Goal: Transaction & Acquisition: Purchase product/service

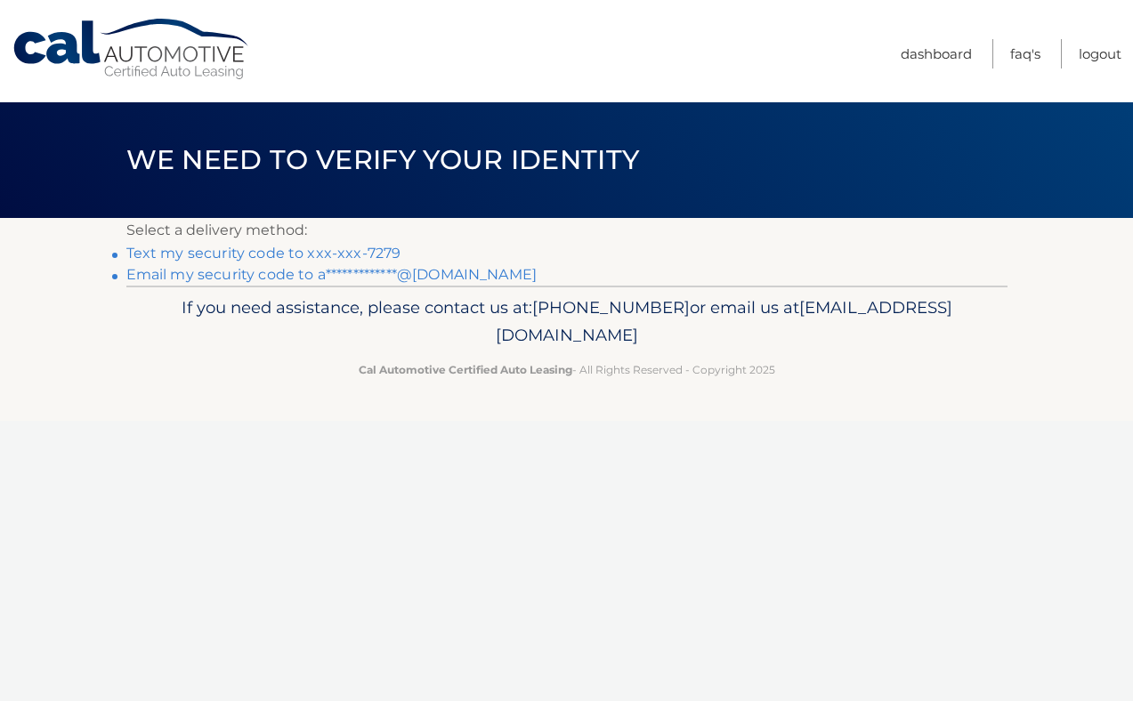
click at [377, 250] on link "Text my security code to xxx-xxx-7279" at bounding box center [263, 253] width 275 height 17
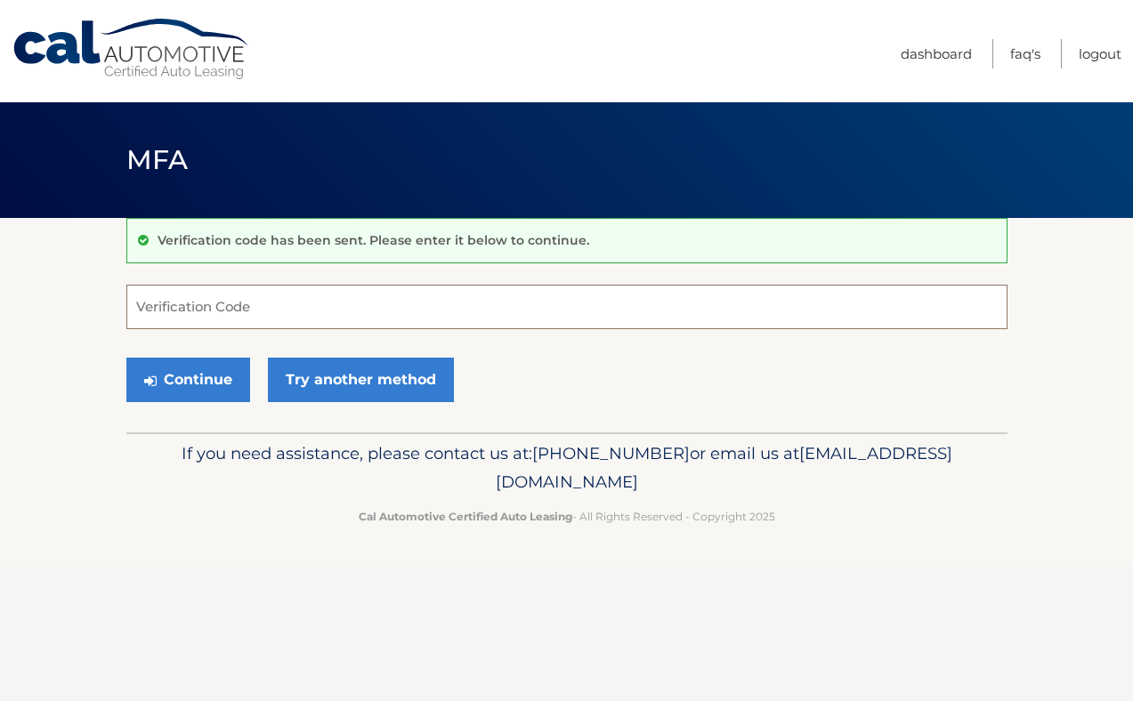
click at [304, 312] on input "Verification Code" at bounding box center [566, 307] width 881 height 45
type input "454789"
click at [126, 358] on button "Continue" at bounding box center [188, 380] width 124 height 45
click at [259, 377] on div "Continue Try another method" at bounding box center [566, 381] width 881 height 61
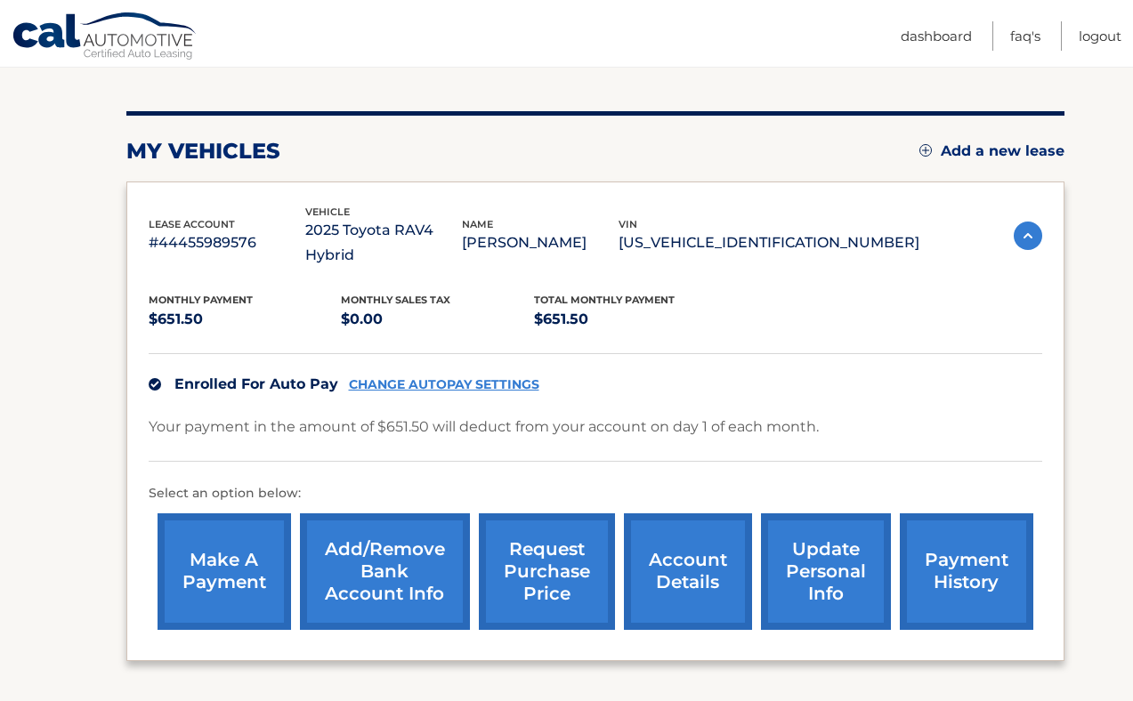
scroll to position [310, 0]
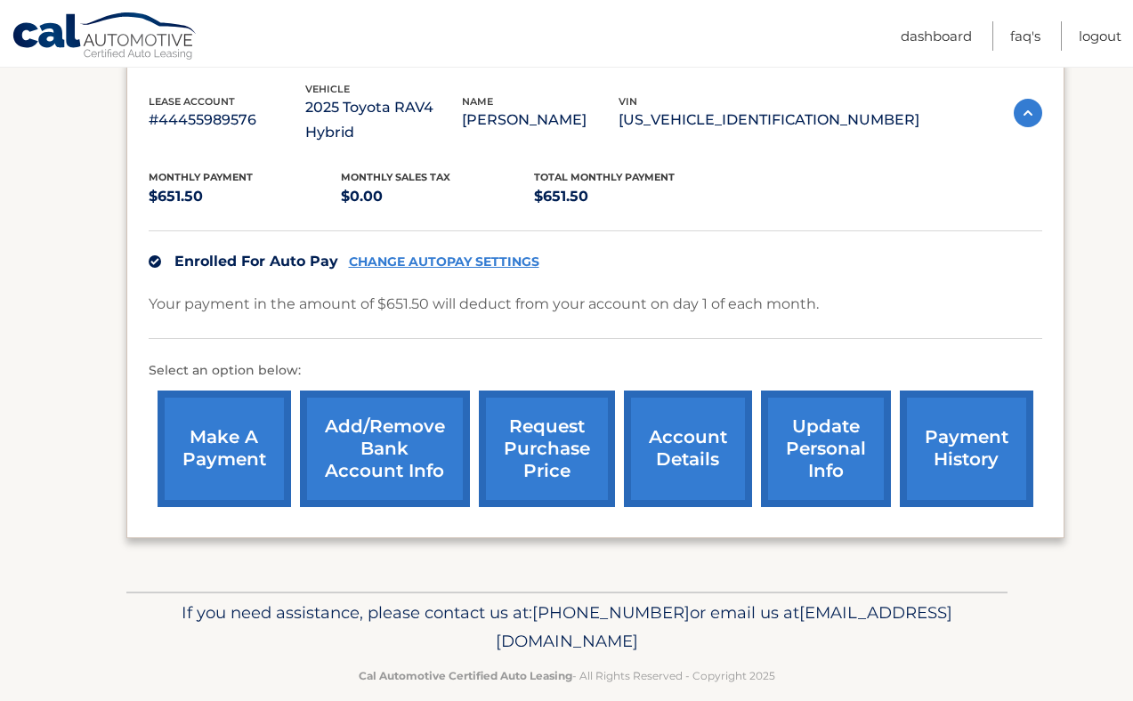
click at [241, 425] on link "make a payment" at bounding box center [225, 449] width 134 height 117
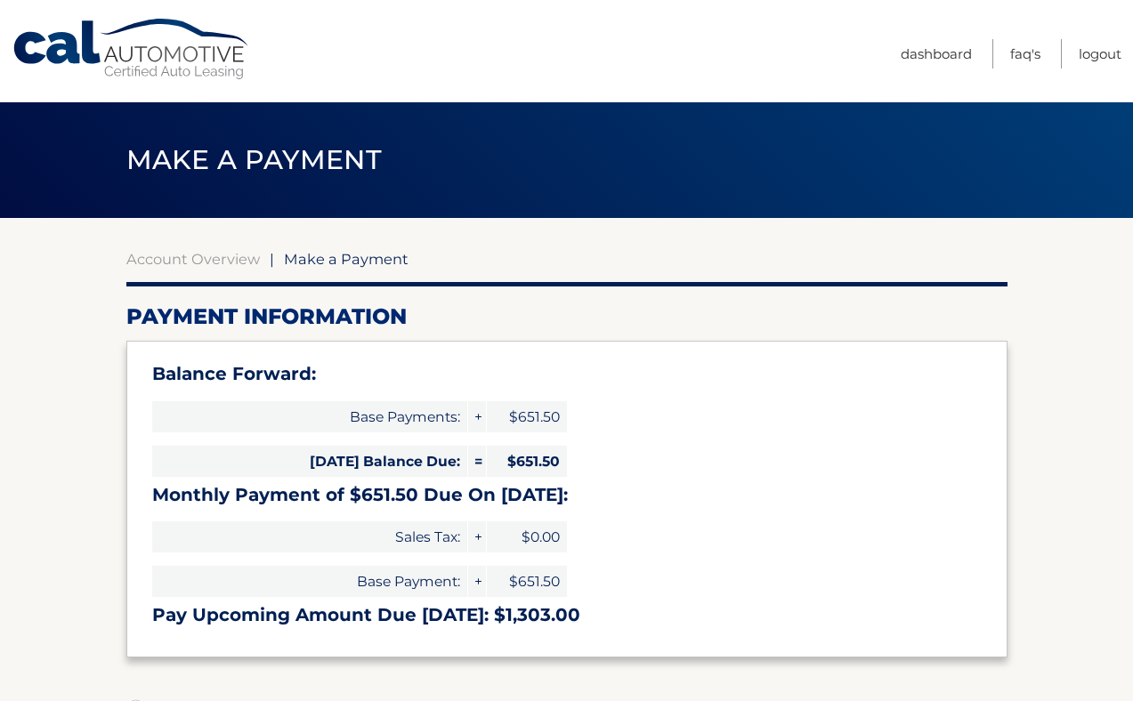
select select "NGQwMTczNjEtY2JhYS00NGQ2LWFjZmMtNTk2Y2M5YTIxOTIy"
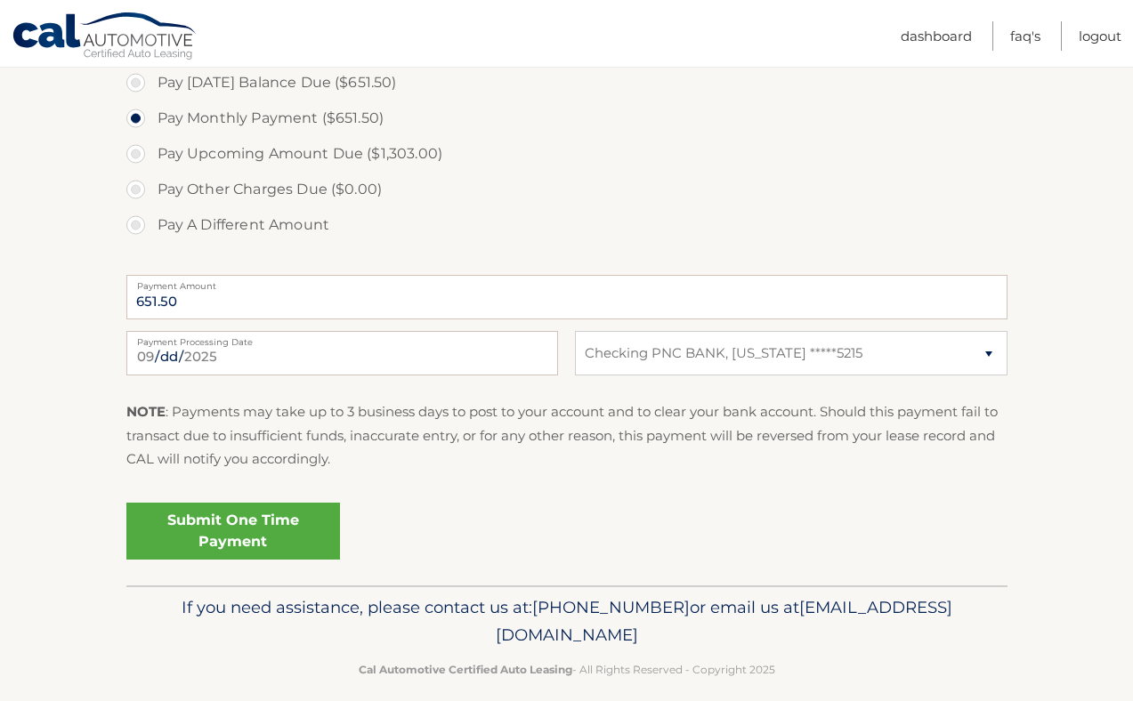
scroll to position [646, 0]
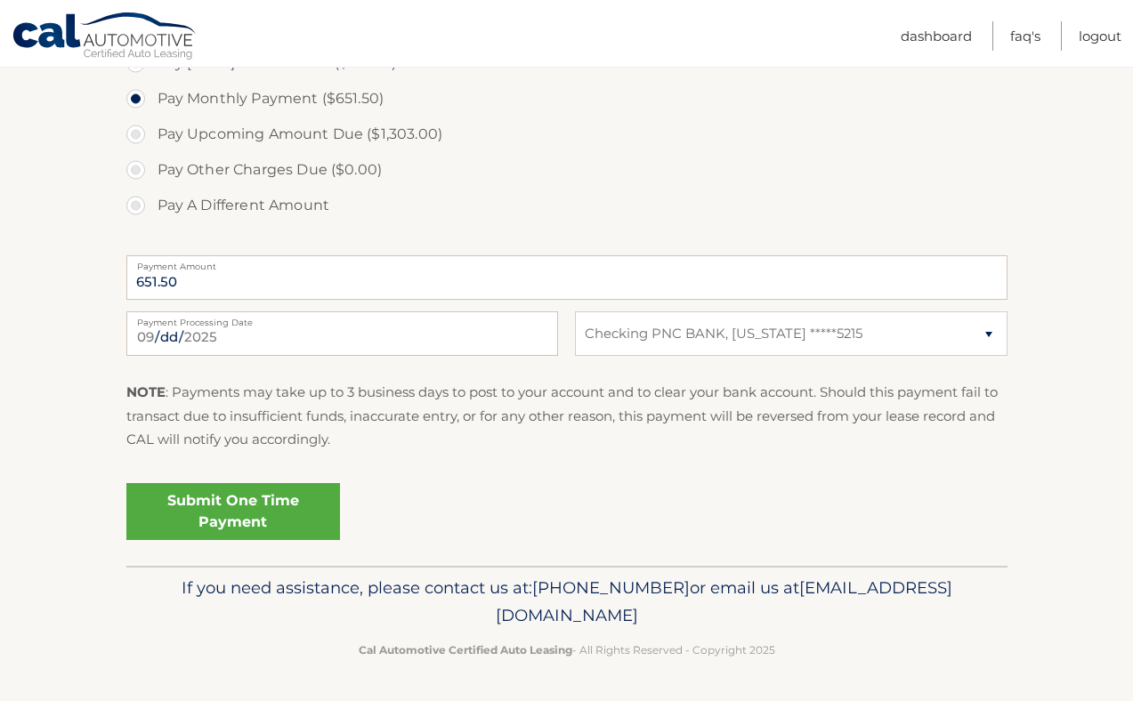
click at [274, 492] on link "Submit One Time Payment" at bounding box center [233, 511] width 214 height 57
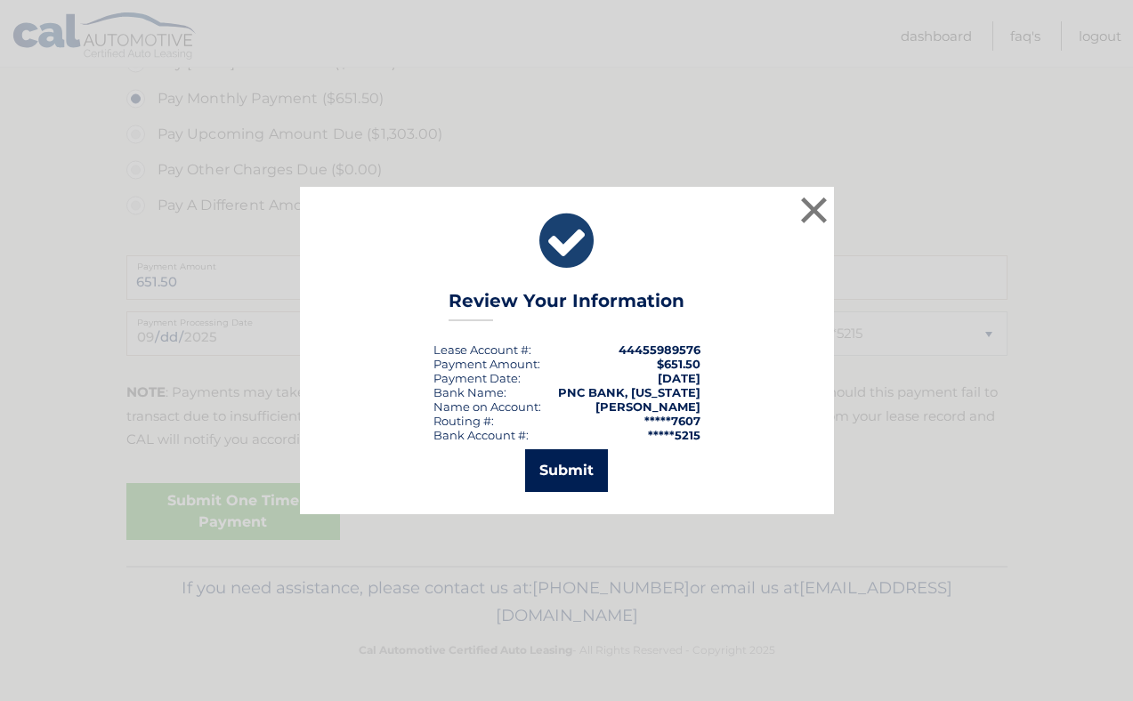
click at [570, 469] on button "Submit" at bounding box center [566, 470] width 83 height 43
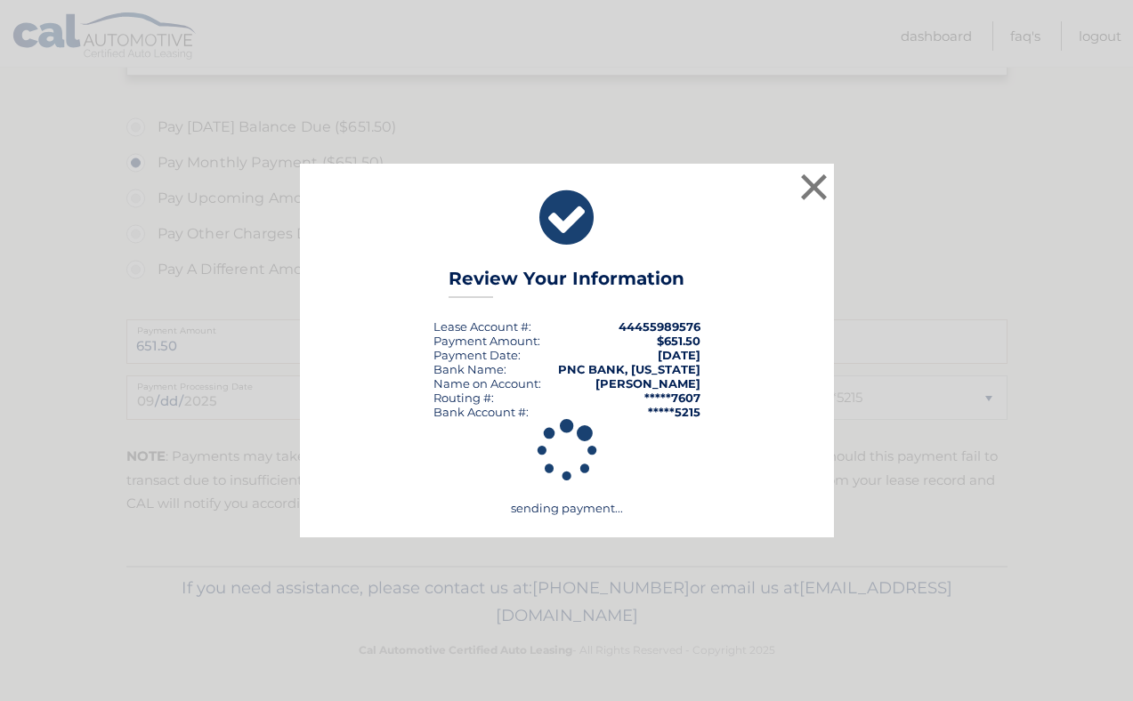
scroll to position [582, 0]
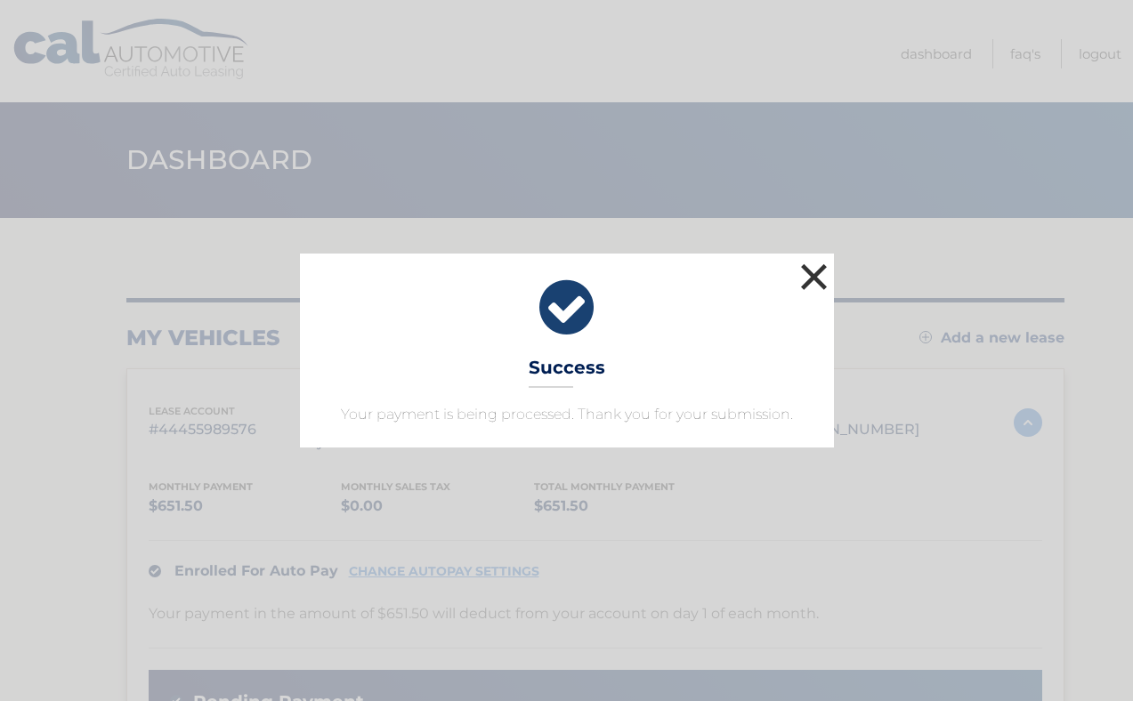
click at [810, 269] on button "×" at bounding box center [815, 277] width 36 height 36
